Goal: Task Accomplishment & Management: Complete application form

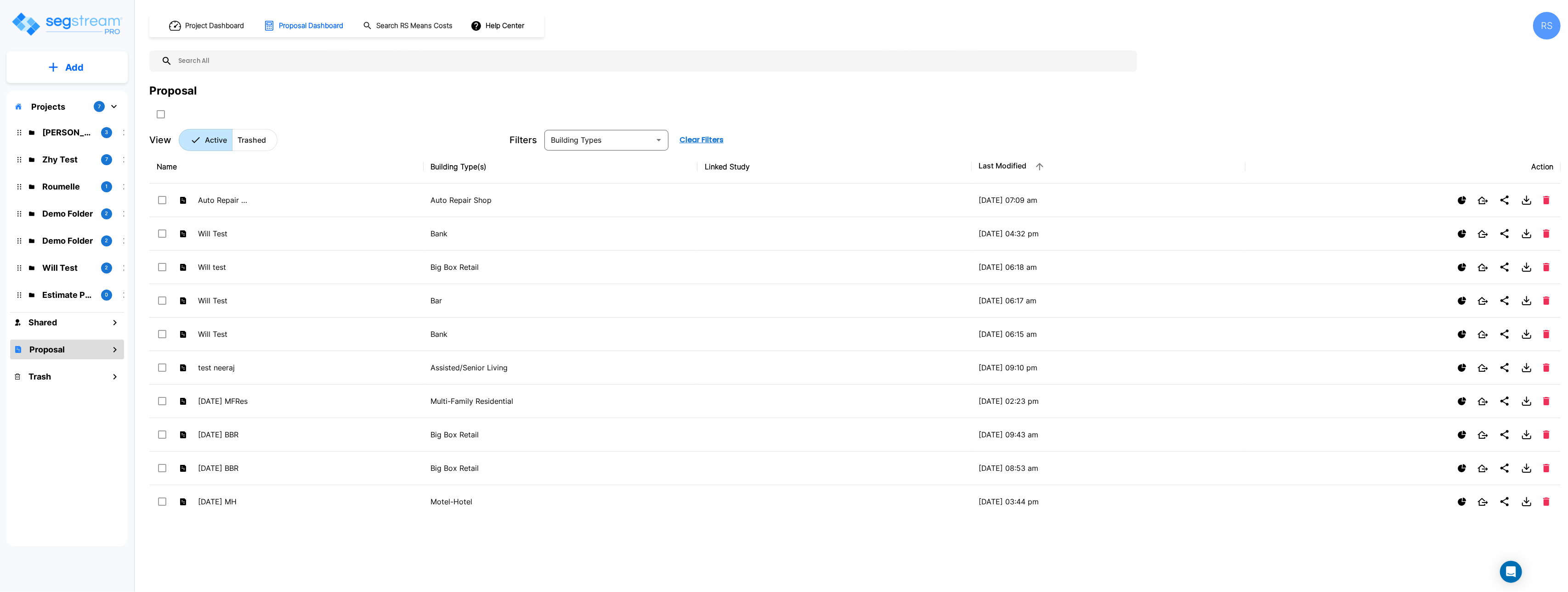
click at [414, 131] on div "View Active Trashed" at bounding box center [325, 141] width 352 height 22
click at [94, 62] on button "Add" at bounding box center [67, 67] width 121 height 26
drag, startPoint x: 362, startPoint y: 119, endPoint x: 336, endPoint y: 55, distance: 69.1
click at [360, 118] on div at bounding box center [328, 114] width 358 height 15
click at [97, 67] on button "Add" at bounding box center [67, 67] width 121 height 26
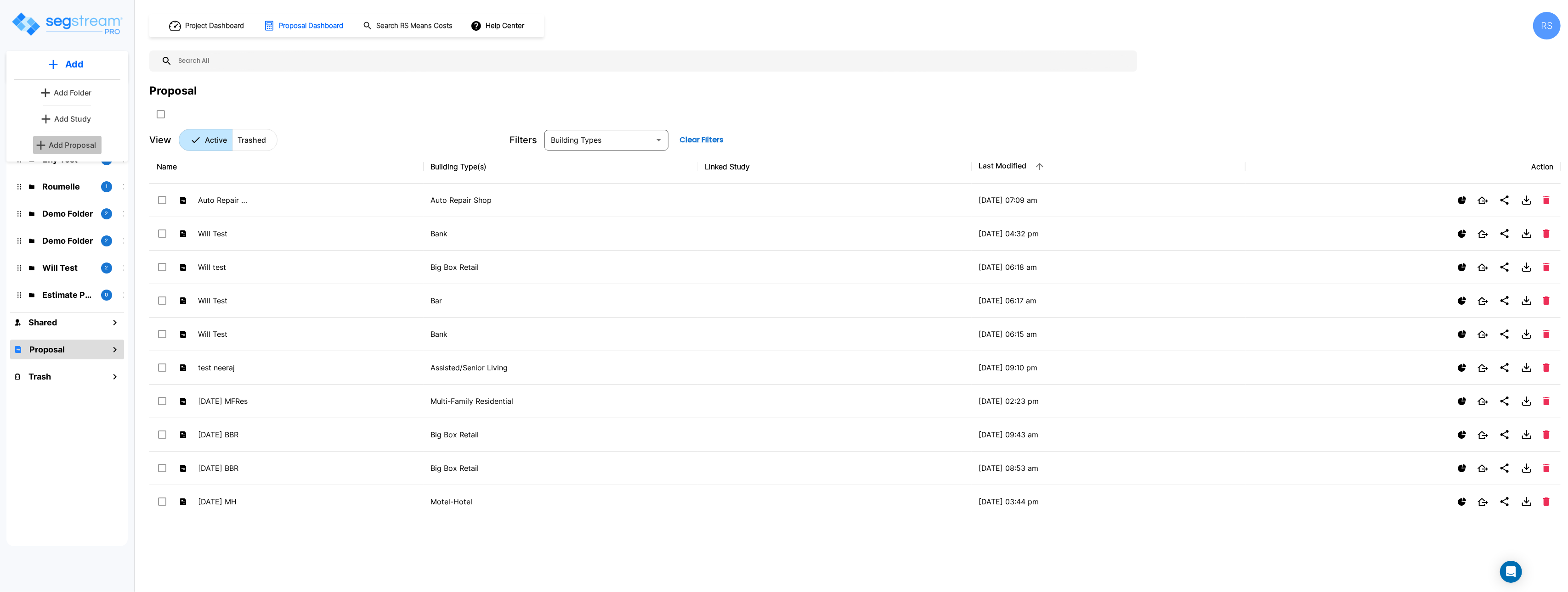
click at [92, 145] on p "Add Proposal" at bounding box center [72, 145] width 47 height 11
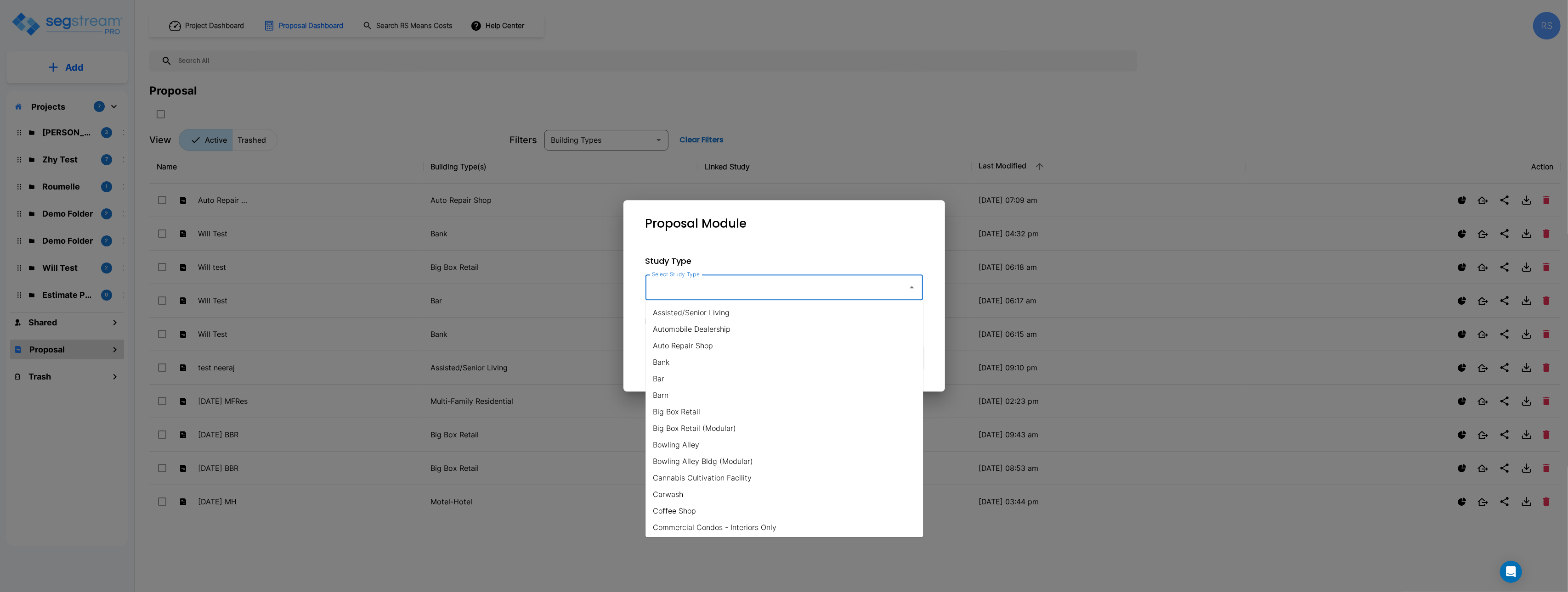
drag, startPoint x: 734, startPoint y: 281, endPoint x: 719, endPoint y: 302, distance: 25.8
click at [734, 282] on input "Select Study Type" at bounding box center [774, 288] width 249 height 18
click at [717, 314] on li "Assisted/Senior Living" at bounding box center [784, 313] width 277 height 17
type input "Assisted/Senior Living"
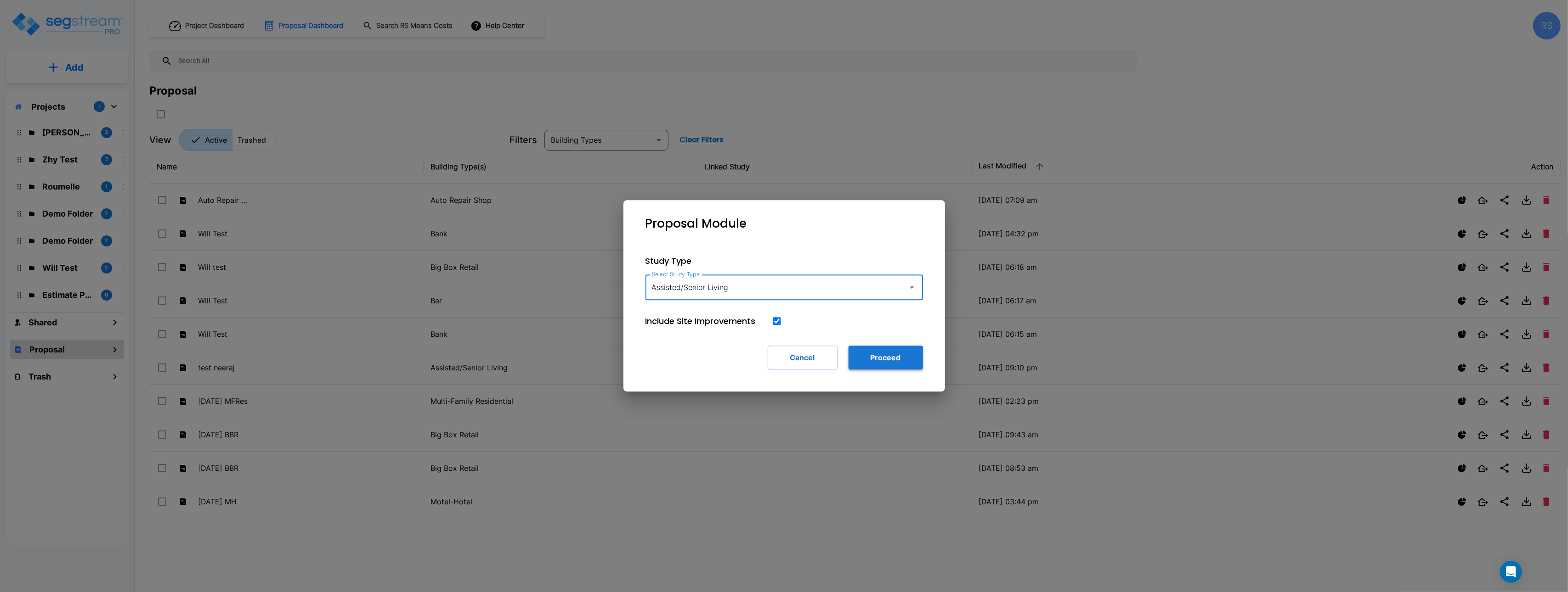
click at [915, 364] on button "Proceed" at bounding box center [885, 357] width 74 height 23
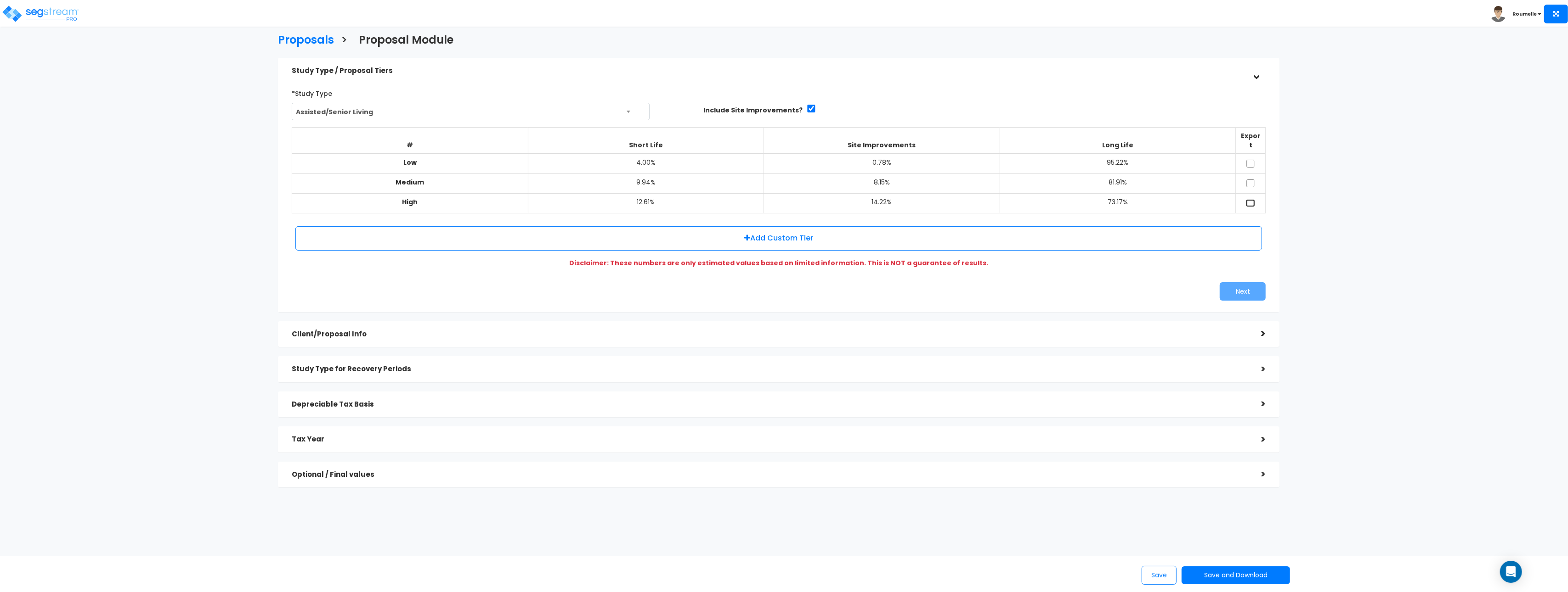
click at [1253, 200] on input "checkbox" at bounding box center [1250, 203] width 9 height 7
drag, startPoint x: 1251, startPoint y: 193, endPoint x: 1242, endPoint y: 250, distance: 57.7
click at [1251, 200] on input "checkbox" at bounding box center [1250, 203] width 9 height 7
checkbox input "false"
click at [181, 166] on div "Proposals > Proposal Module Study Type / Proposal Tiers > *Study Type Assisted/…" at bounding box center [779, 262] width 1295 height 756
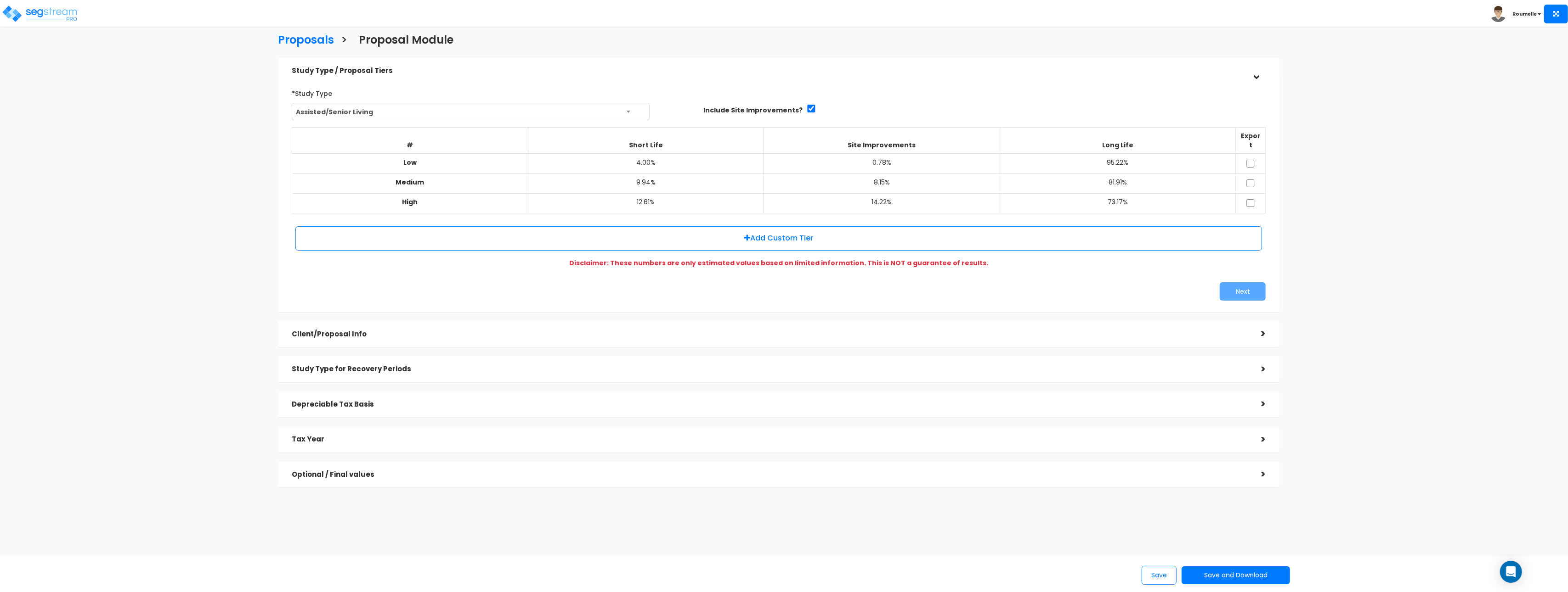
click at [180, 164] on div "Proposals > Proposal Module Study Type / Proposal Tiers > *Study Type Assisted/…" at bounding box center [779, 262] width 1295 height 756
click at [182, 164] on div "Proposals > Proposal Module Study Type / Proposal Tiers > *Study Type Assisted/…" at bounding box center [779, 262] width 1295 height 756
click at [183, 163] on div "Proposals > Proposal Module Study Type / Proposal Tiers > *Study Type Assisted/…" at bounding box center [779, 262] width 1295 height 756
click at [315, 45] on h3 "Proposals" at bounding box center [306, 40] width 56 height 14
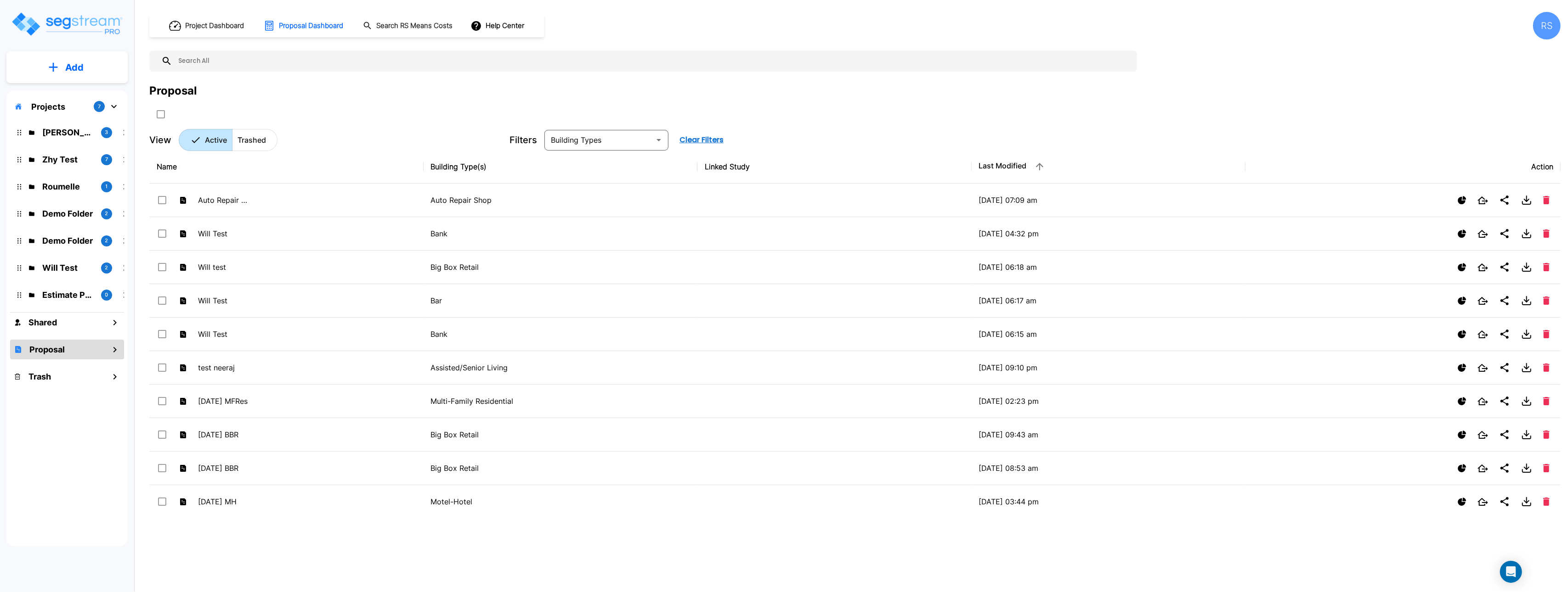
click at [328, 104] on div "Proposal" at bounding box center [855, 102] width 1411 height 39
click at [329, 104] on div "Proposal" at bounding box center [855, 102] width 1411 height 39
click at [332, 104] on div "Proposal" at bounding box center [855, 102] width 1411 height 39
drag, startPoint x: 333, startPoint y: 103, endPoint x: 381, endPoint y: 94, distance: 48.8
click at [340, 102] on div "Proposal" at bounding box center [855, 102] width 1411 height 39
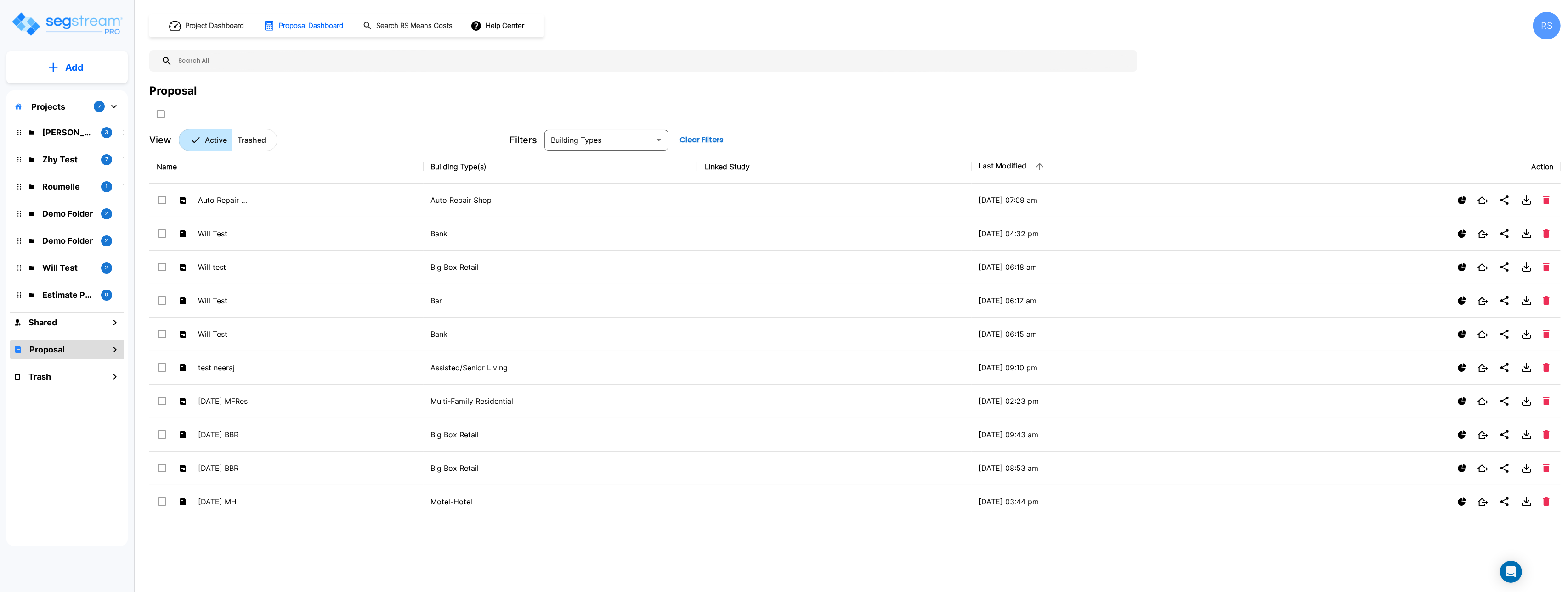
click at [1249, 92] on div "Proposal" at bounding box center [855, 91] width 1411 height 17
click at [1250, 92] on div "Proposal" at bounding box center [855, 91] width 1411 height 17
drag, startPoint x: 1250, startPoint y: 92, endPoint x: 1237, endPoint y: 94, distance: 13.2
click at [1248, 91] on div "Proposal" at bounding box center [855, 91] width 1411 height 17
